Goal: Task Accomplishment & Management: Manage account settings

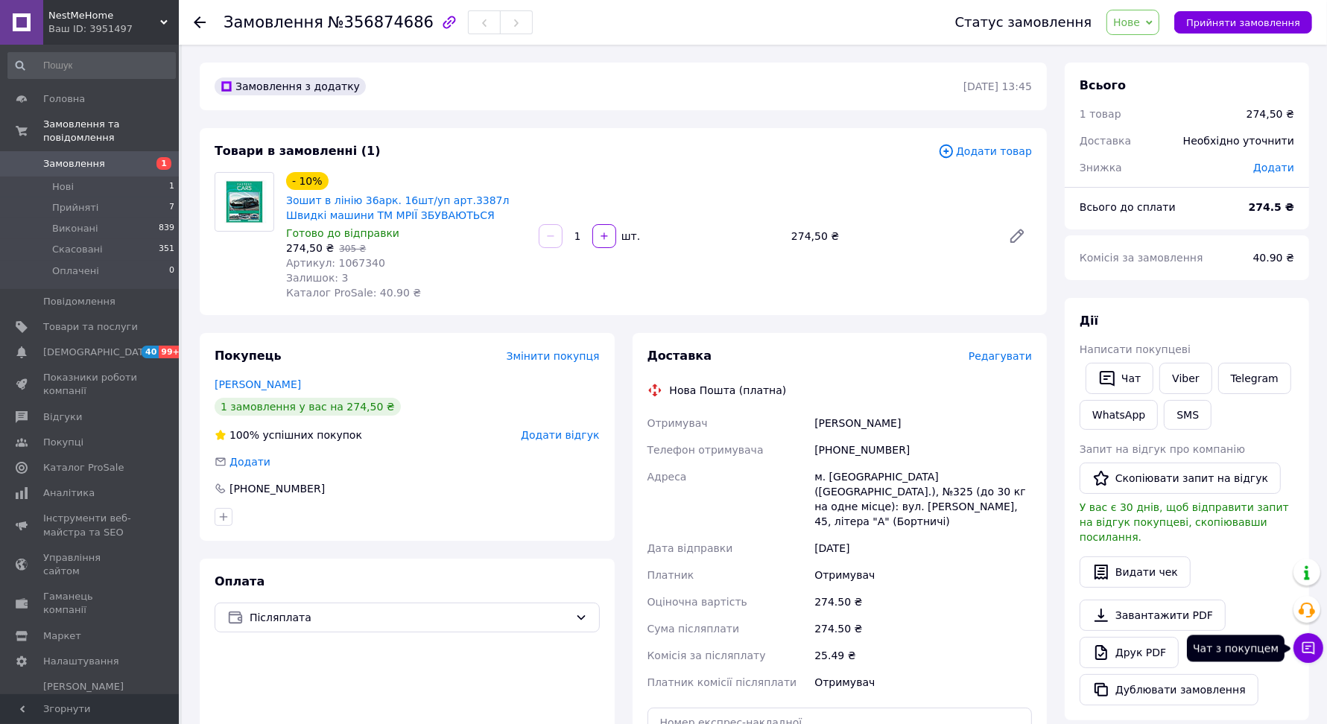
click at [1309, 647] on icon at bounding box center [1308, 648] width 15 height 15
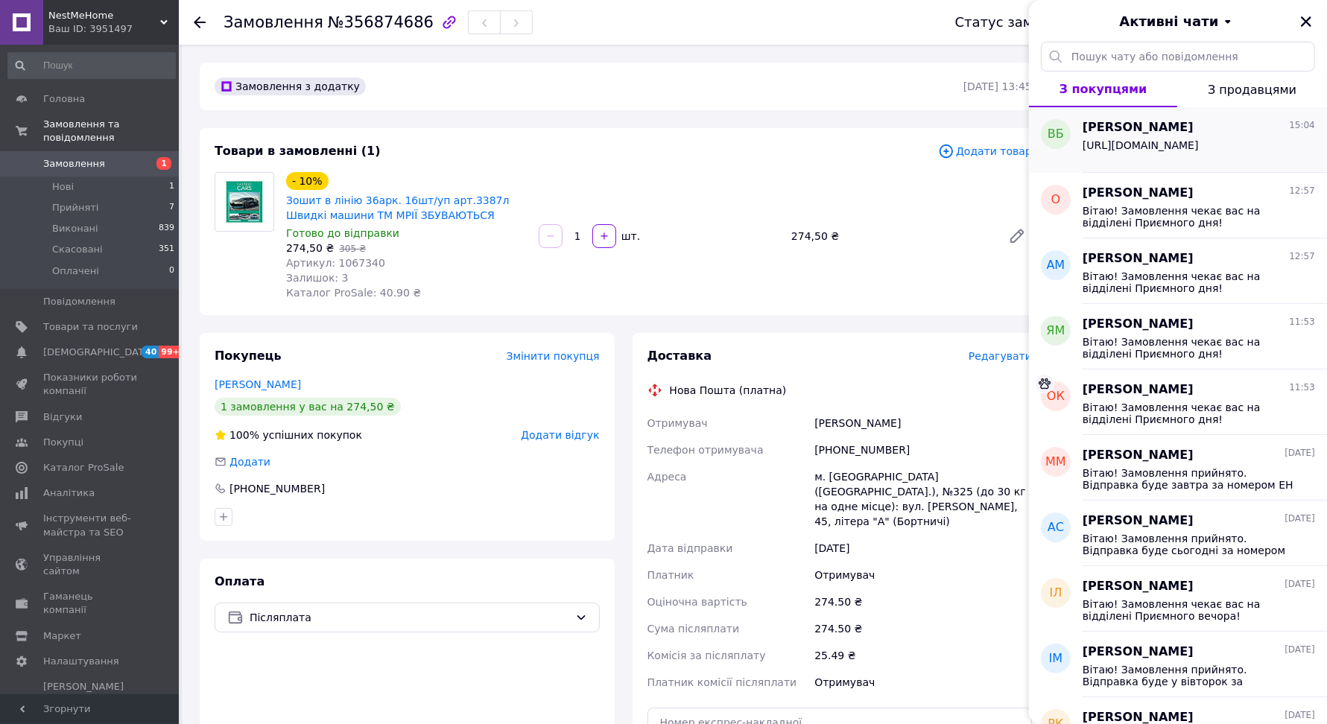
click at [1148, 151] on span "https://nestmehome.com.ua/ua/p2663525843-zoshit-liniyu-36ark.html" at bounding box center [1140, 145] width 116 height 12
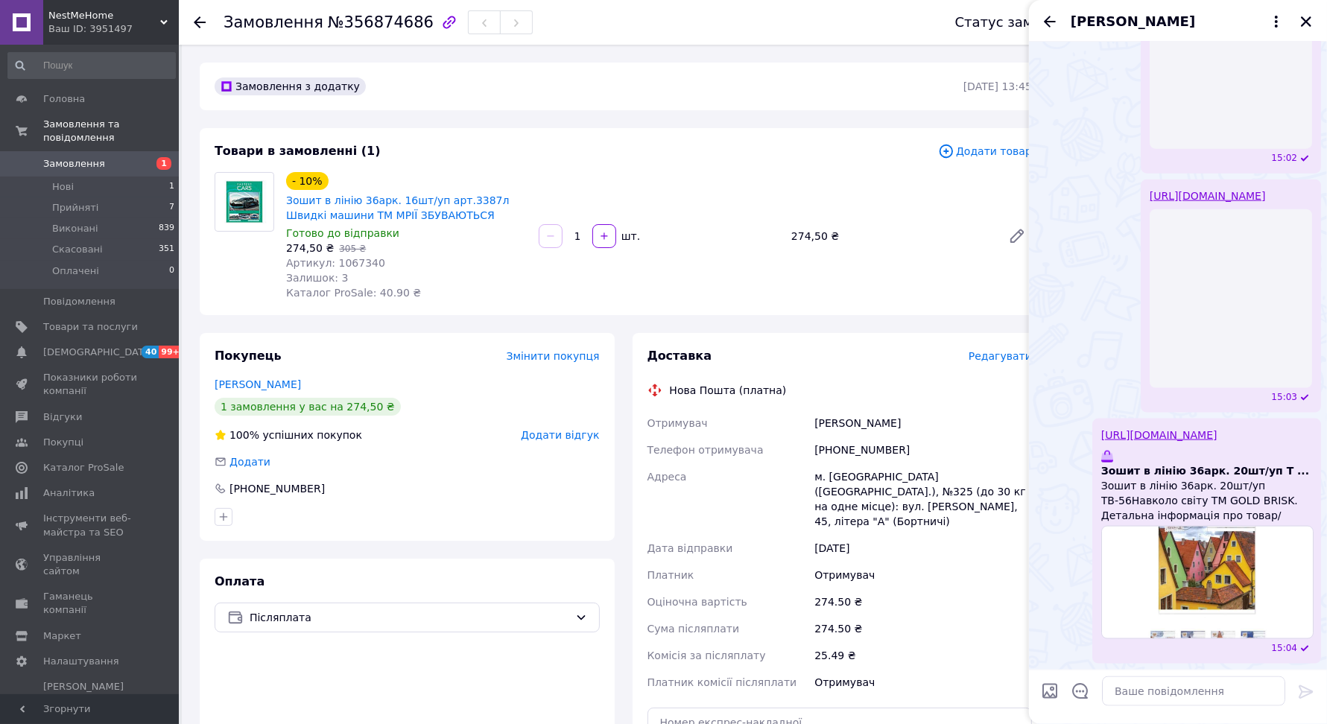
scroll to position [1807, 0]
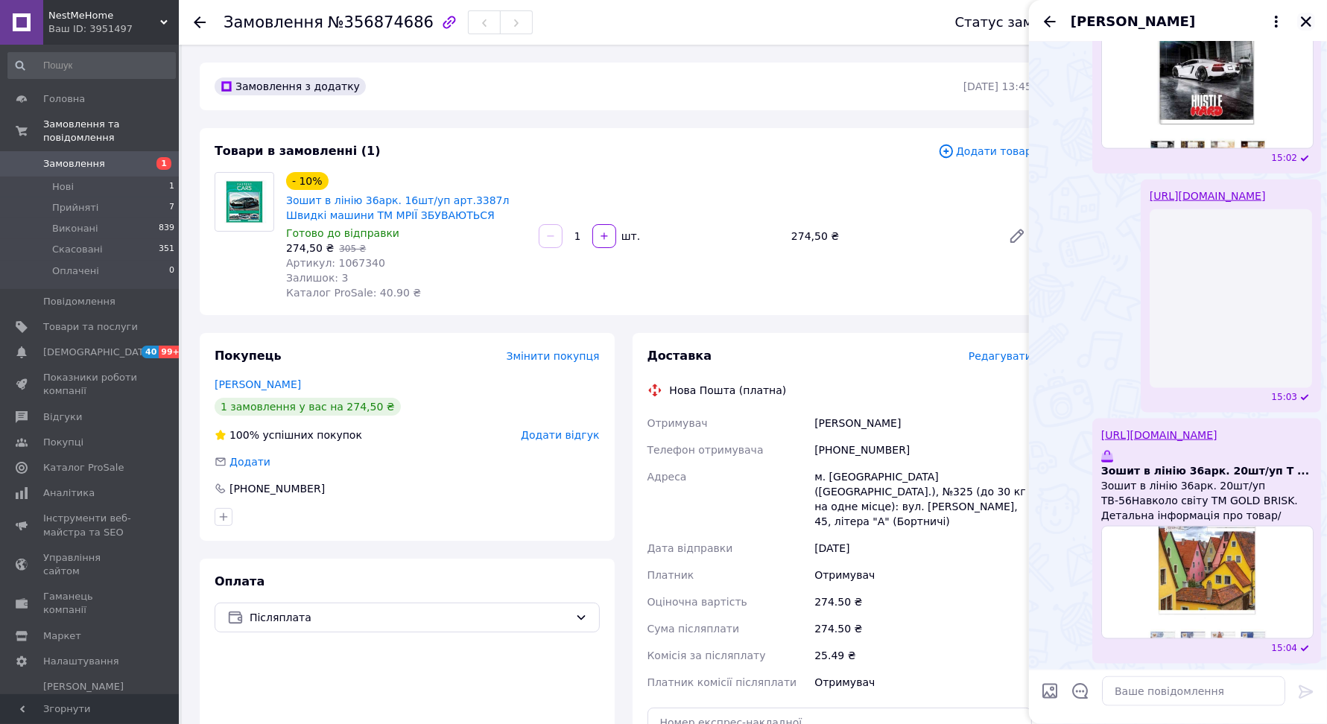
click at [1305, 15] on icon "Закрити" at bounding box center [1305, 21] width 13 height 13
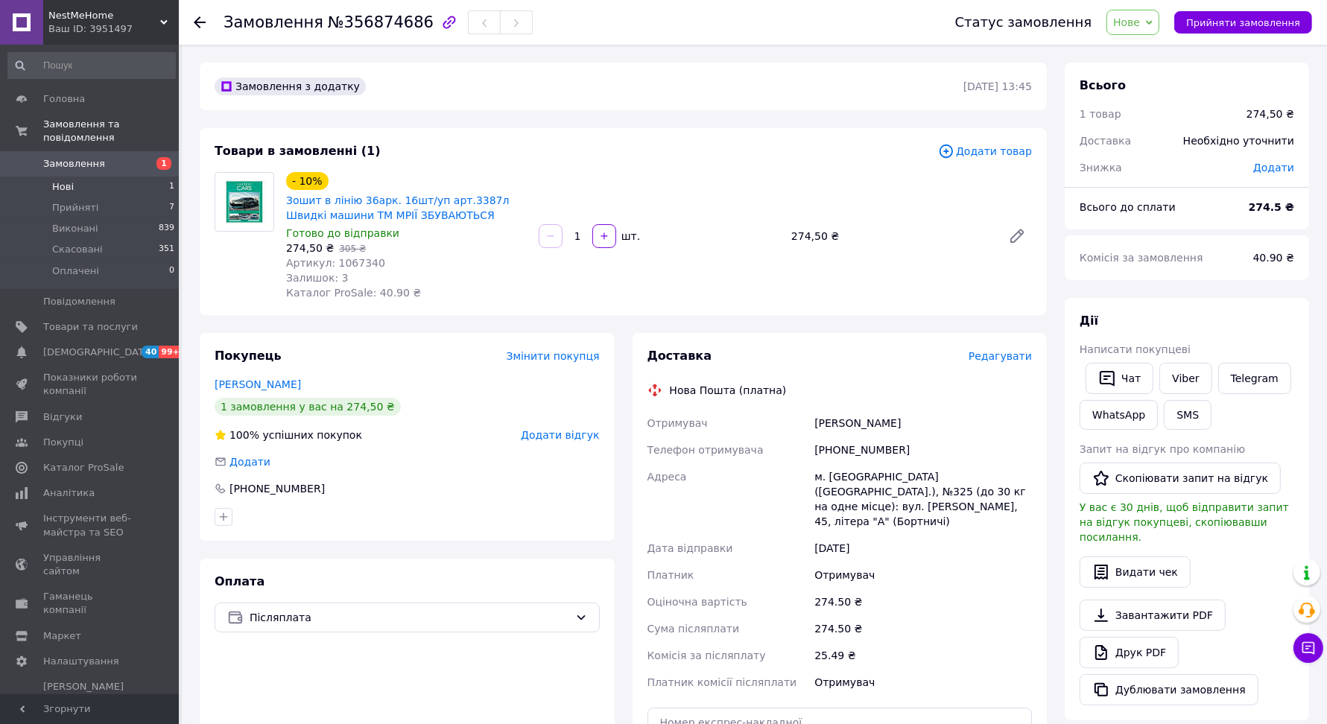
click at [69, 184] on span "Нові" at bounding box center [63, 186] width 22 height 13
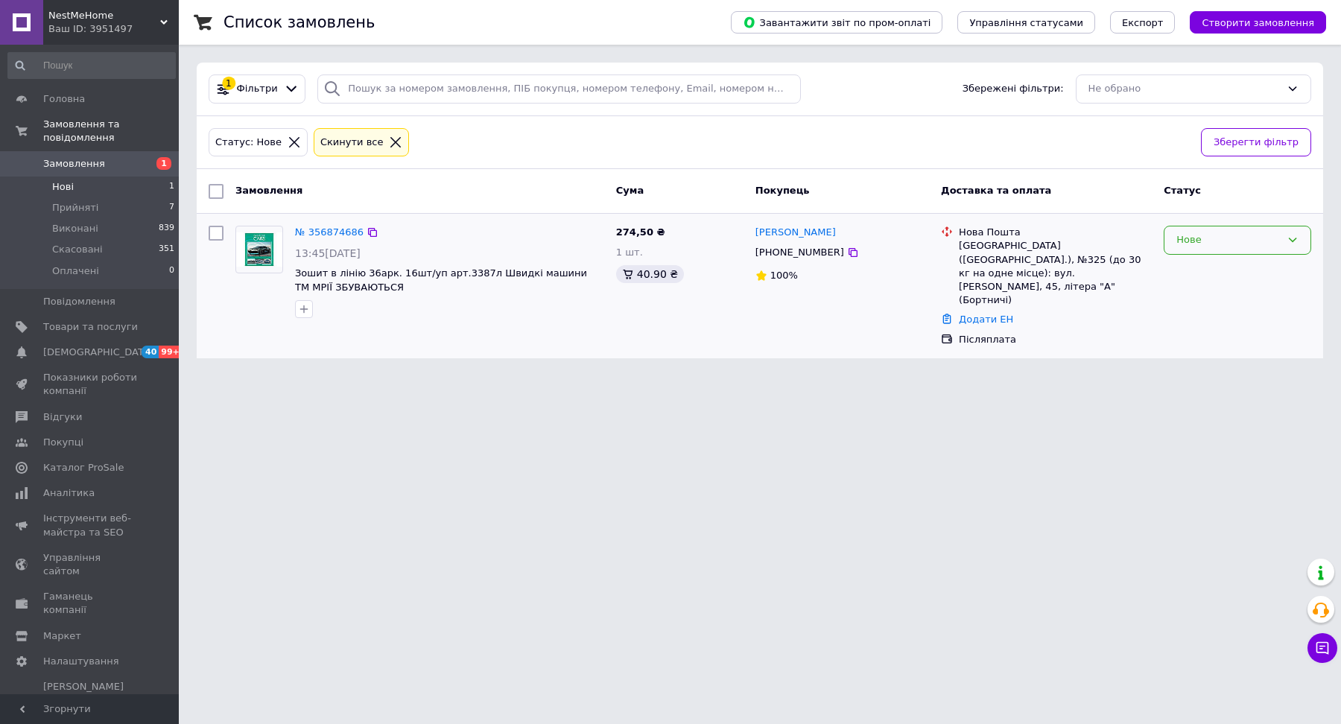
click at [1289, 235] on icon at bounding box center [1292, 240] width 12 height 12
click at [1216, 326] on li "Скасовано" at bounding box center [1237, 326] width 146 height 28
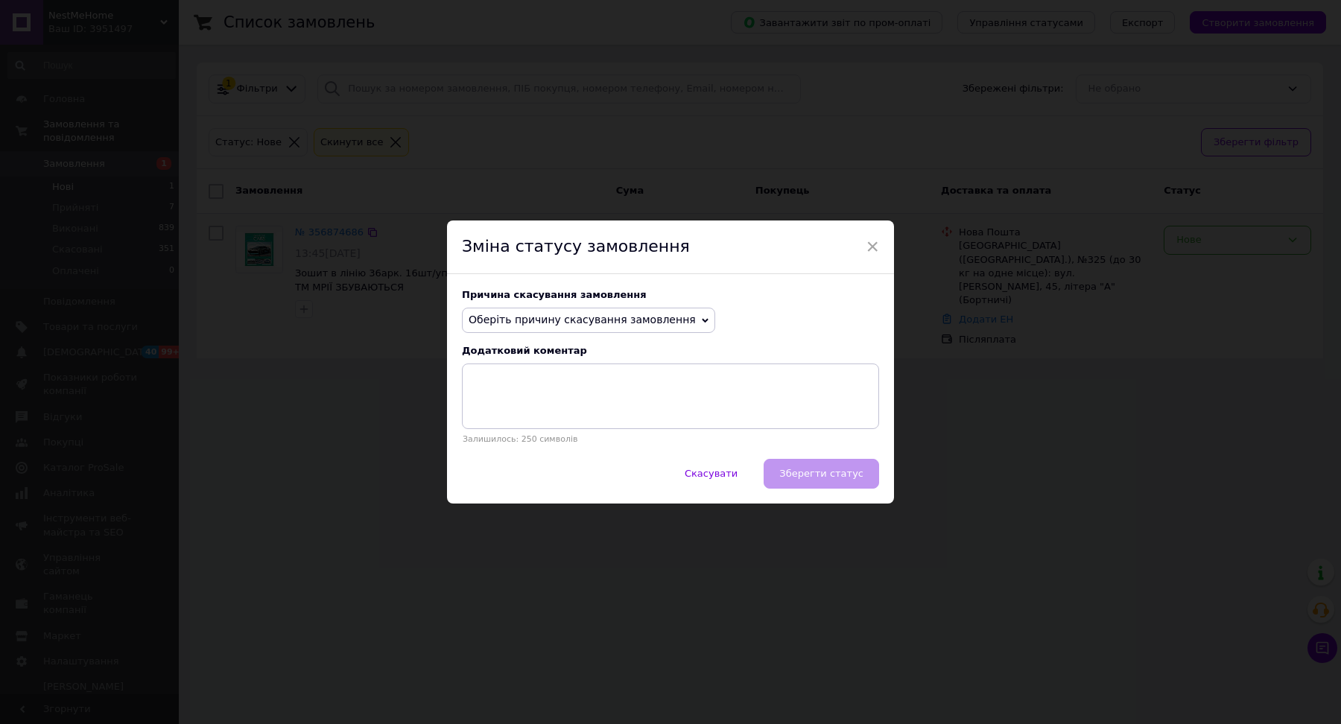
click at [609, 320] on span "Оберіть причину скасування замовлення" at bounding box center [582, 320] width 227 height 12
click at [582, 364] on li "Немає різновиду товару" at bounding box center [589, 370] width 252 height 21
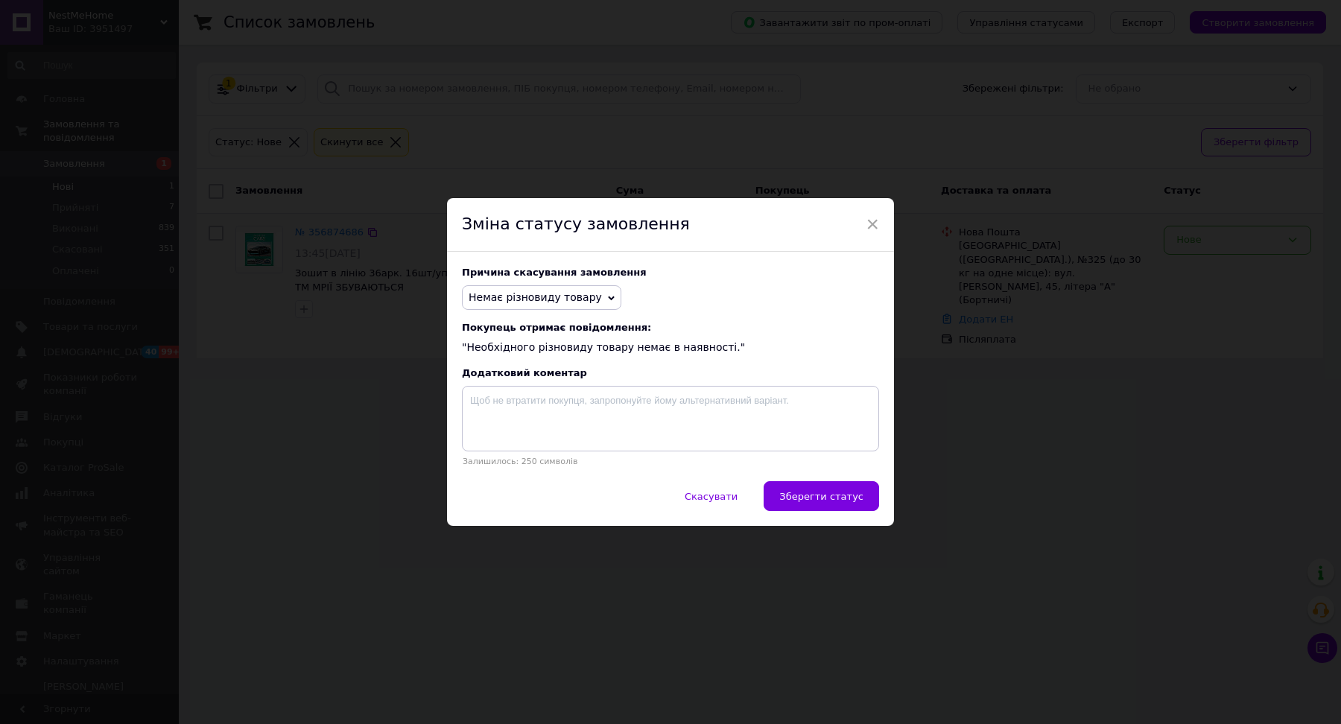
drag, startPoint x: 846, startPoint y: 497, endPoint x: 898, endPoint y: 485, distance: 53.5
click at [846, 498] on span "Зберегти статус" at bounding box center [821, 496] width 84 height 11
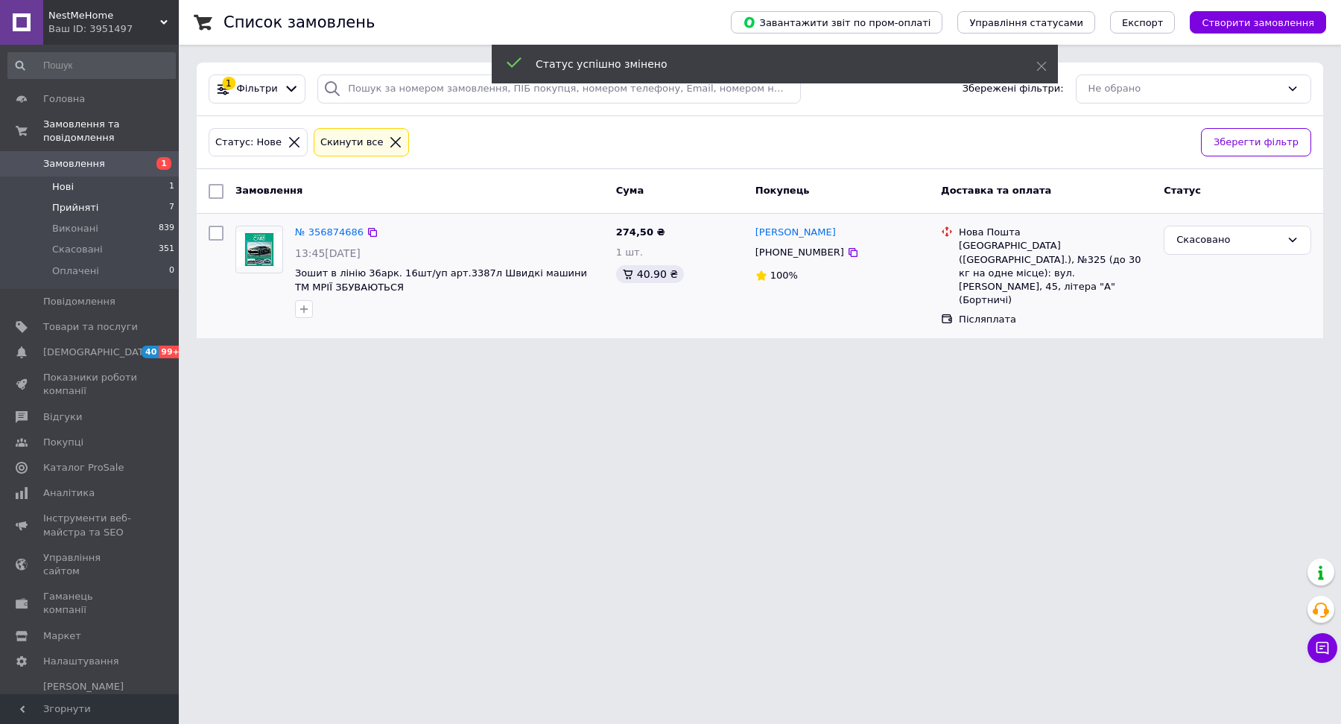
click at [83, 209] on span "Прийняті" at bounding box center [75, 207] width 46 height 13
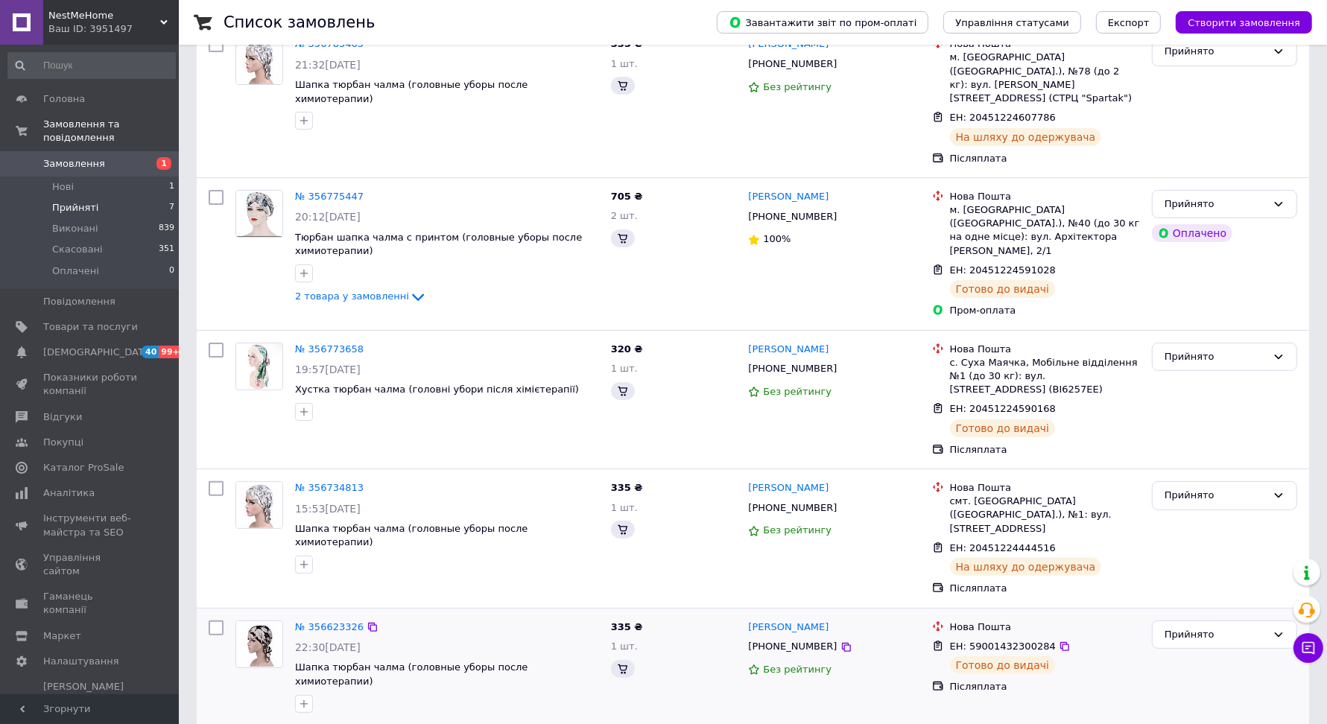
scroll to position [401, 0]
